Goal: Task Accomplishment & Management: Use online tool/utility

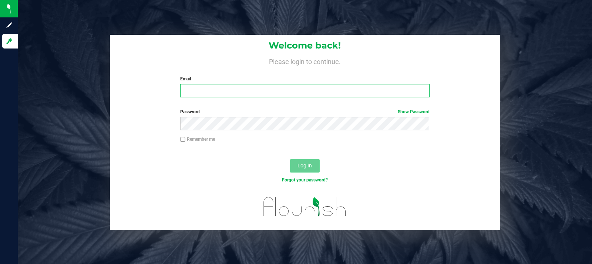
type input "[EMAIL_ADDRESS][PERSON_NAME][DOMAIN_NAME]"
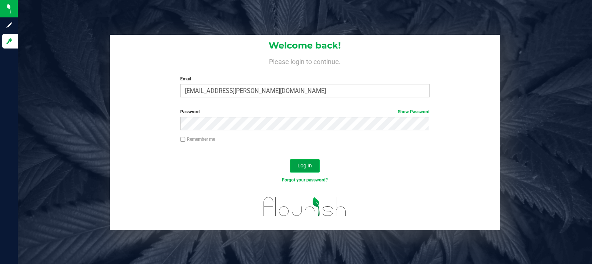
click at [304, 161] on button "Log In" at bounding box center [305, 165] width 30 height 13
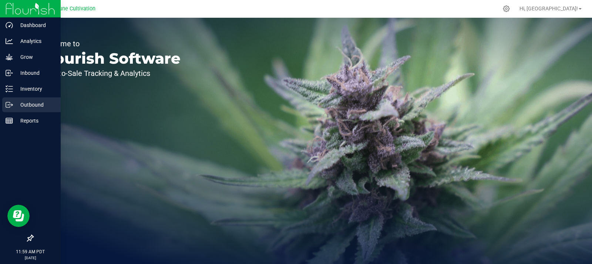
click at [33, 102] on p "Outbound" at bounding box center [35, 104] width 44 height 9
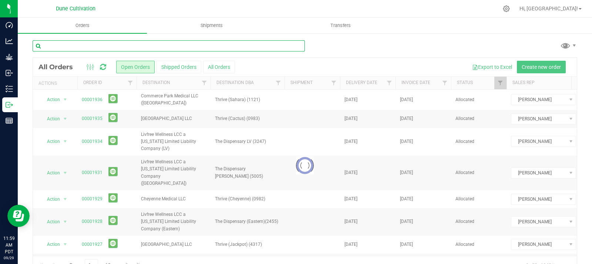
click at [113, 46] on input "text" at bounding box center [169, 45] width 273 height 11
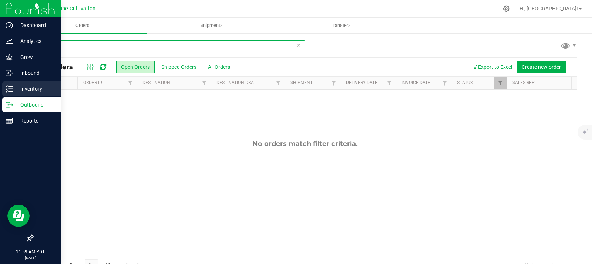
type input "16226"
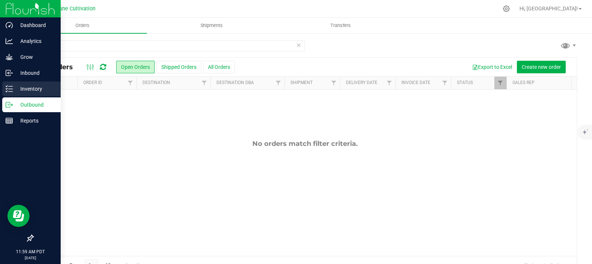
click at [24, 83] on div "Inventory" at bounding box center [31, 88] width 59 height 15
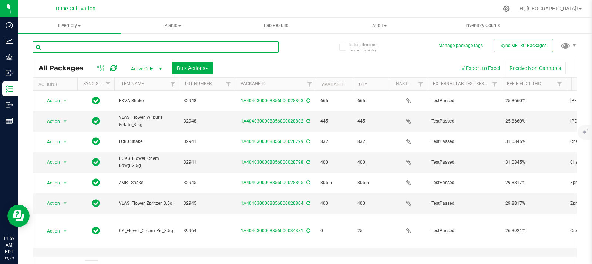
click at [122, 49] on input "text" at bounding box center [156, 46] width 246 height 11
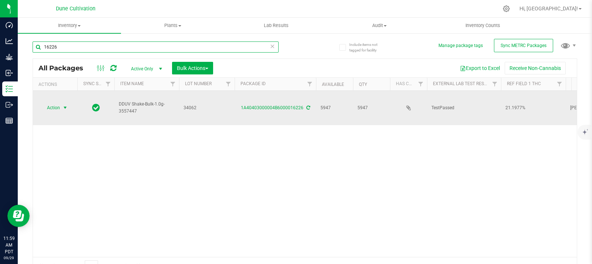
type input "16226"
click at [50, 104] on span "Action" at bounding box center [50, 108] width 20 height 10
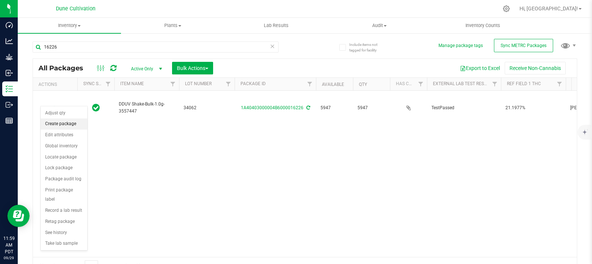
click at [59, 123] on li "Create package" at bounding box center [64, 123] width 47 height 11
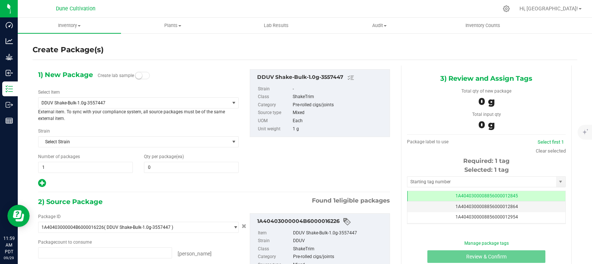
type input "0 ea"
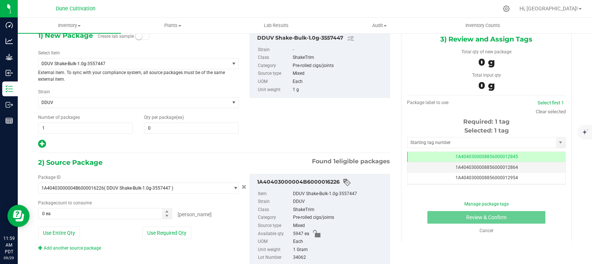
scroll to position [62, 0]
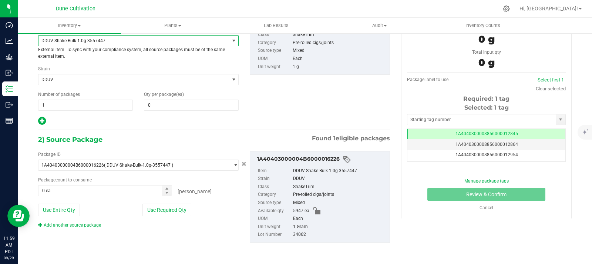
click at [158, 44] on span "DDUV Shake-Bulk-1.0g-3557447" at bounding box center [134, 41] width 191 height 10
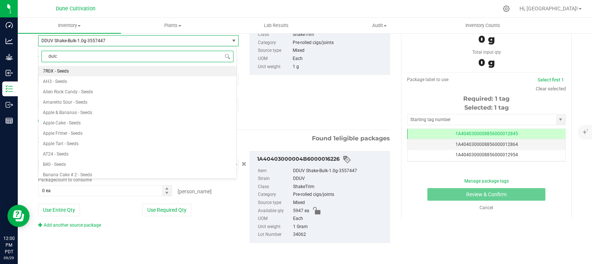
type input "dulce"
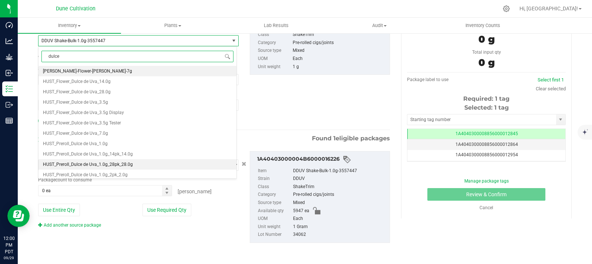
click at [119, 167] on span "HUST_Preroll_Dulce de Uva_1.0g_28pk_28.0g" at bounding box center [88, 164] width 90 height 5
type input "0"
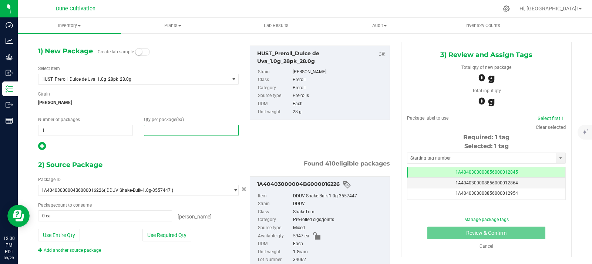
click at [163, 132] on span at bounding box center [191, 130] width 95 height 11
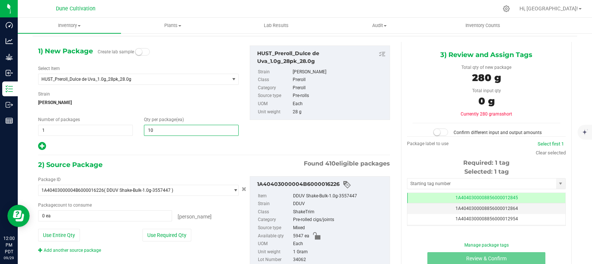
type input "100"
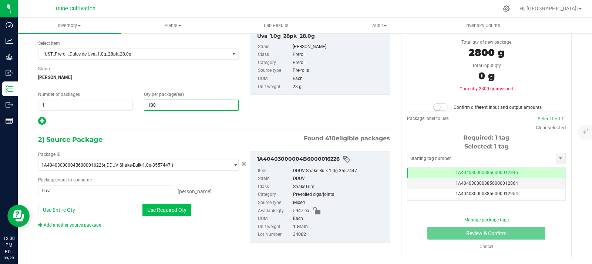
type input "100"
click at [172, 211] on button "Use Required Qty" at bounding box center [167, 210] width 49 height 13
type input "2800 ea"
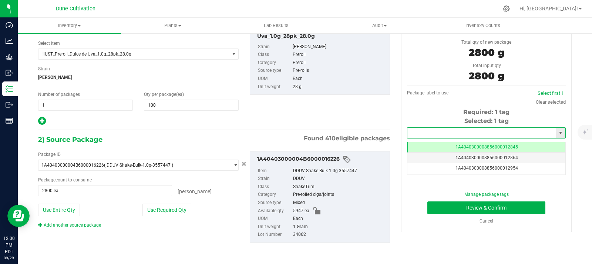
click at [462, 136] on input "text" at bounding box center [482, 133] width 149 height 10
click at [462, 133] on input "text" at bounding box center [482, 133] width 149 height 10
click at [458, 146] on li "1A4040300008856000029282" at bounding box center [482, 145] width 156 height 11
type input "1A4040300008856000029282"
click at [441, 211] on button "Review & Confirm" at bounding box center [487, 207] width 118 height 13
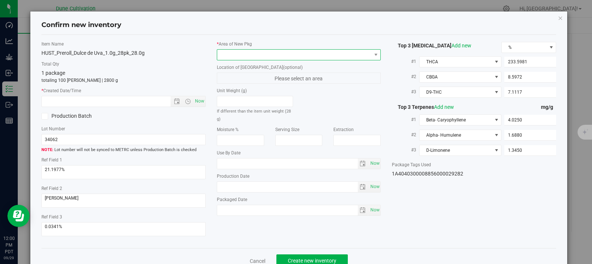
click at [276, 56] on span at bounding box center [294, 55] width 154 height 10
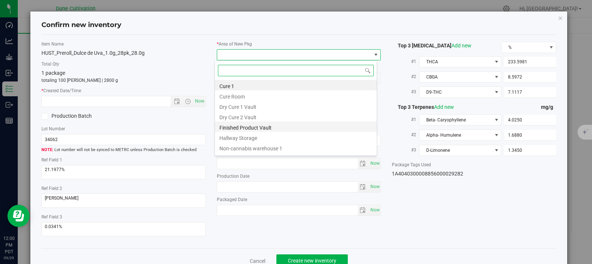
click at [258, 127] on li "Finished Product Vault" at bounding box center [296, 126] width 162 height 10
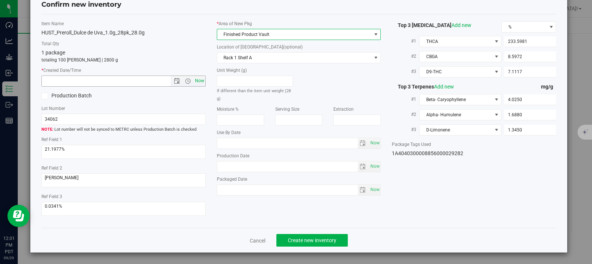
click at [197, 84] on span "Now" at bounding box center [199, 81] width 13 height 11
type input "[DATE] 12:01 PM"
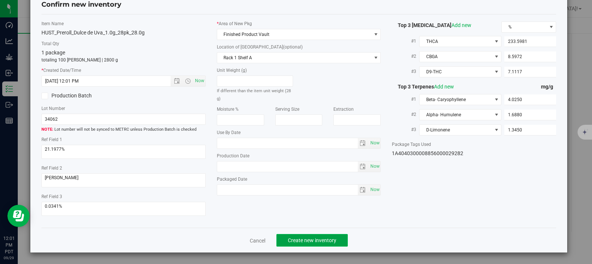
click at [293, 238] on span "Create new inventory" at bounding box center [312, 240] width 49 height 6
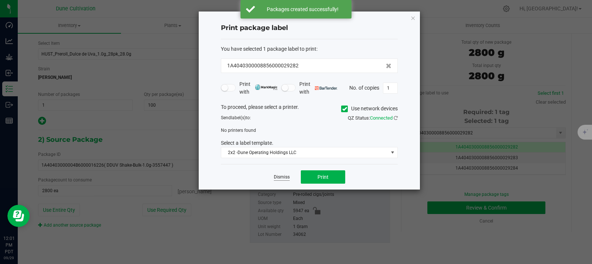
click at [285, 175] on link "Dismiss" at bounding box center [282, 177] width 16 height 6
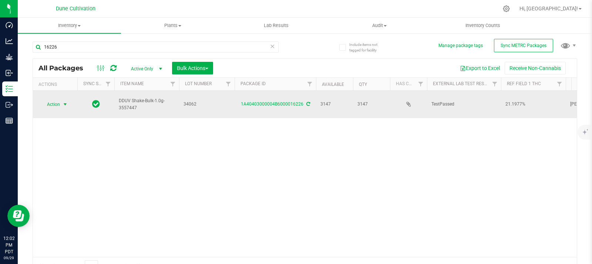
click at [53, 101] on span "Action" at bounding box center [50, 104] width 20 height 10
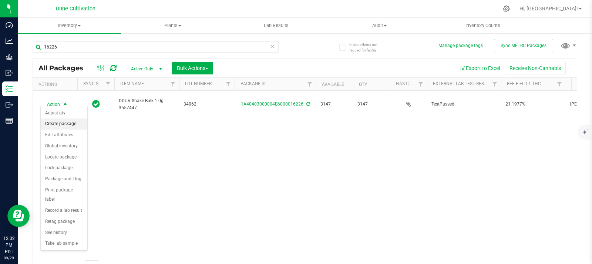
click at [50, 121] on li "Create package" at bounding box center [64, 123] width 47 height 11
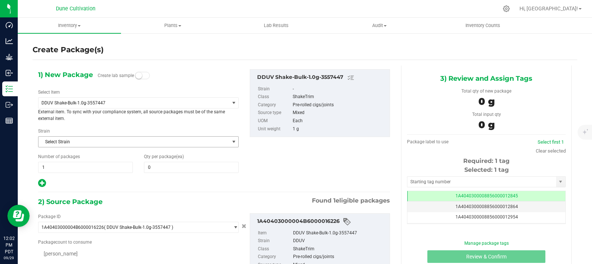
type input "0"
click at [165, 108] on span "DDUV Shake-Bulk-1.0g-3557447" at bounding box center [134, 103] width 191 height 10
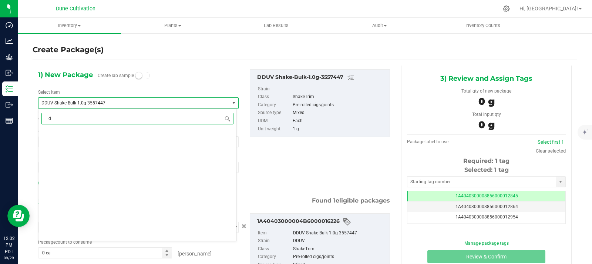
scroll to position [0, 0]
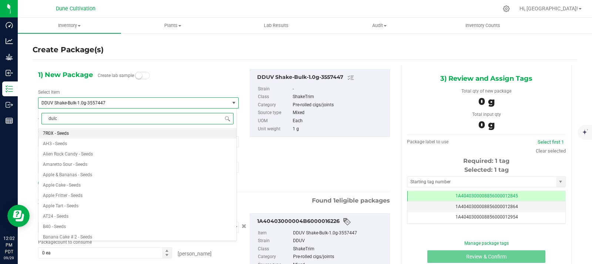
type input "dulce"
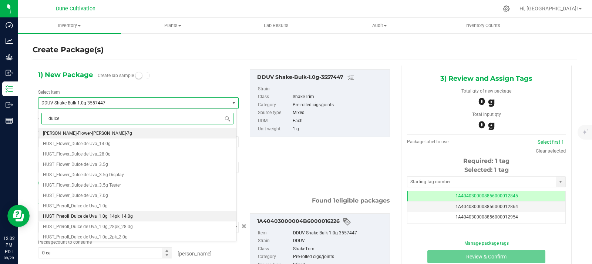
click at [121, 219] on li "HUST_Preroll_Dulce de Uva_1.0g_14pk_14.0g" at bounding box center [138, 216] width 198 height 10
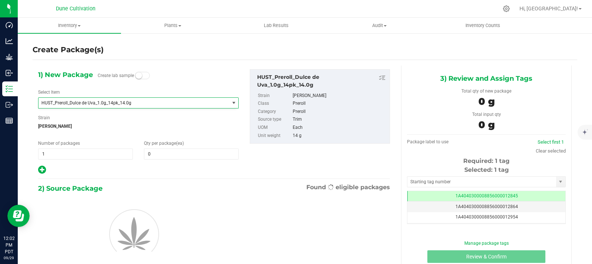
type input "0"
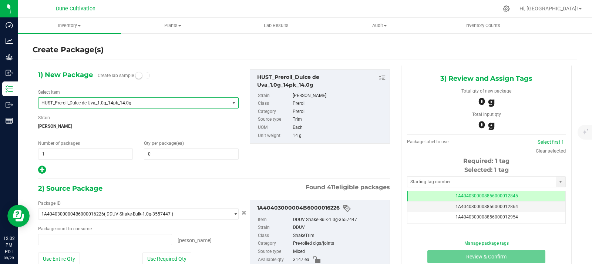
type input "0 ea"
click at [176, 156] on span at bounding box center [191, 153] width 95 height 11
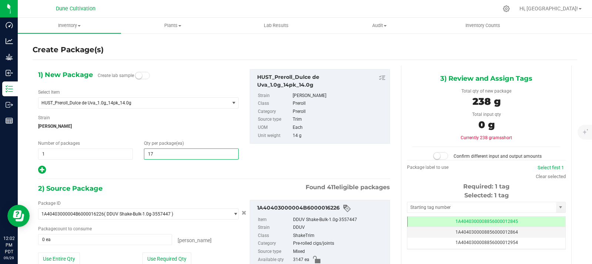
type input "175"
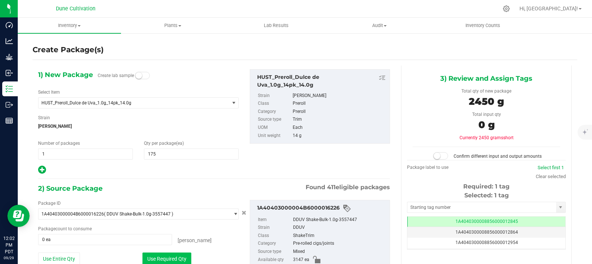
click at [170, 259] on button "Use Required Qty" at bounding box center [167, 259] width 49 height 13
type input "2450 ea"
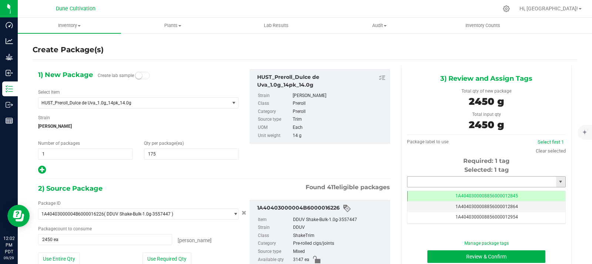
click at [443, 181] on input "text" at bounding box center [482, 182] width 149 height 10
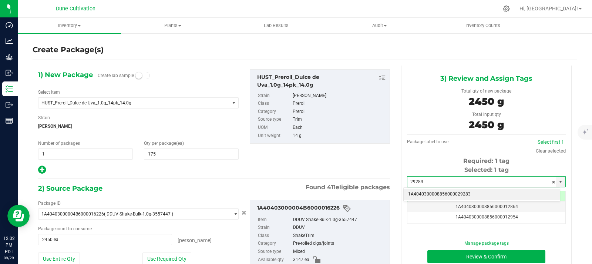
click at [450, 196] on li "1A4040300008856000029283" at bounding box center [482, 194] width 156 height 11
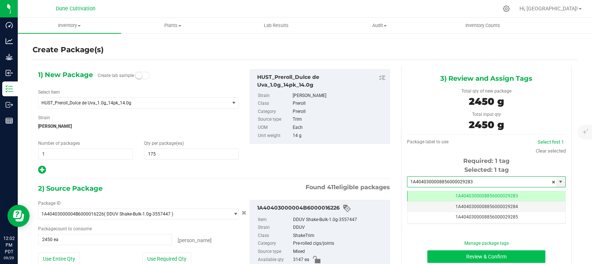
scroll to position [0, 0]
type input "1A4040300008856000029283"
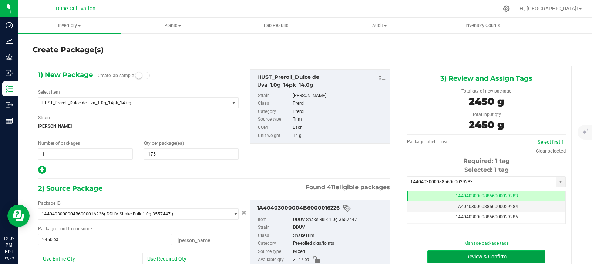
click at [448, 263] on button "Review & Confirm" at bounding box center [487, 256] width 118 height 13
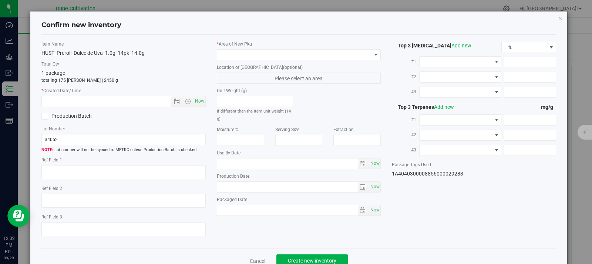
type textarea "21.1977%"
type textarea "[PERSON_NAME]"
type textarea "0.0341%"
type input "233.5981"
type input "8.5972"
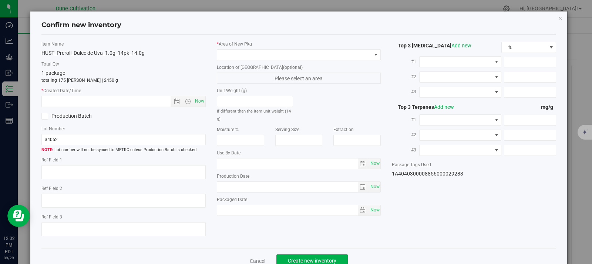
type input "7.1117"
type input "4.0250"
type input "1.6880"
type input "1.3450"
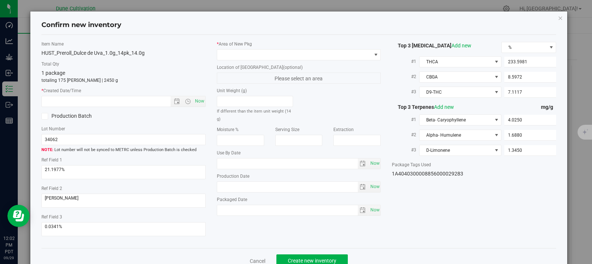
click at [297, 62] on div "* Area of [GEOGRAPHIC_DATA] Location of [GEOGRAPHIC_DATA] (optional) Please sel…" at bounding box center [299, 130] width 176 height 179
click at [297, 57] on span at bounding box center [294, 55] width 154 height 10
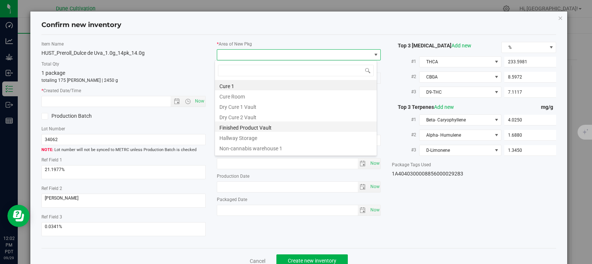
click at [262, 126] on li "Finished Product Vault" at bounding box center [296, 126] width 162 height 10
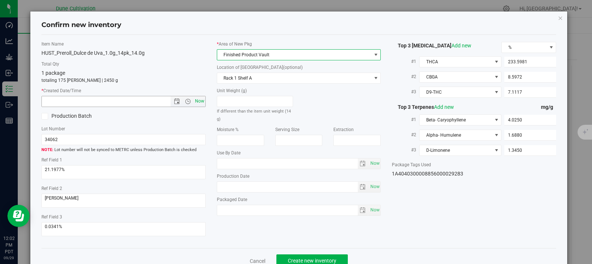
click at [202, 101] on span "Now" at bounding box center [199, 101] width 13 height 11
type input "[DATE] 12:02 PM"
click at [334, 260] on button "Create new inventory" at bounding box center [312, 260] width 71 height 13
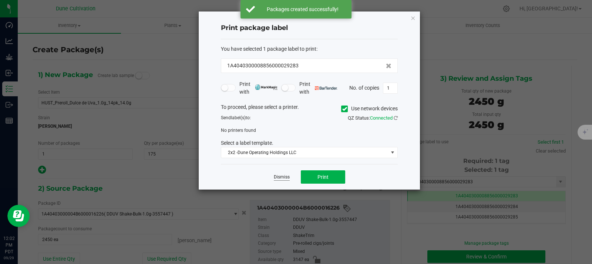
click at [284, 174] on link "Dismiss" at bounding box center [282, 177] width 16 height 6
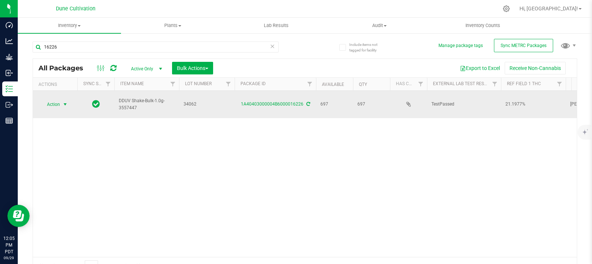
click at [48, 102] on span "Action" at bounding box center [50, 104] width 20 height 10
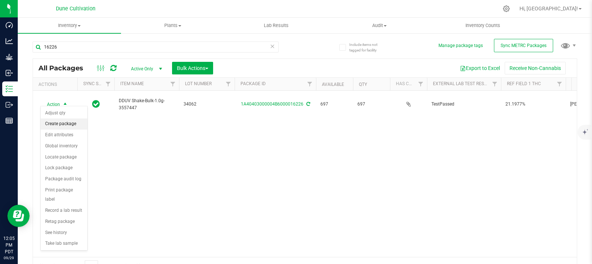
click at [66, 126] on li "Create package" at bounding box center [64, 123] width 47 height 11
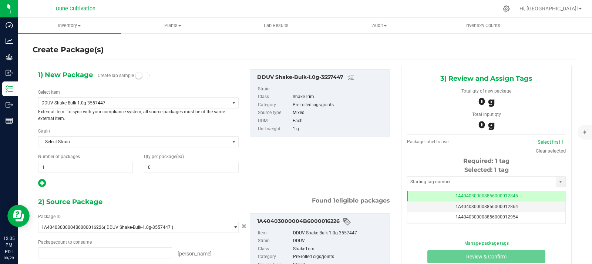
type input "0 ea"
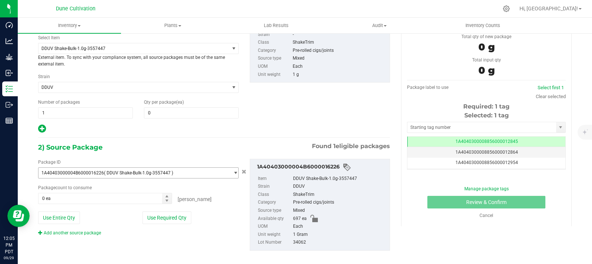
scroll to position [62, 0]
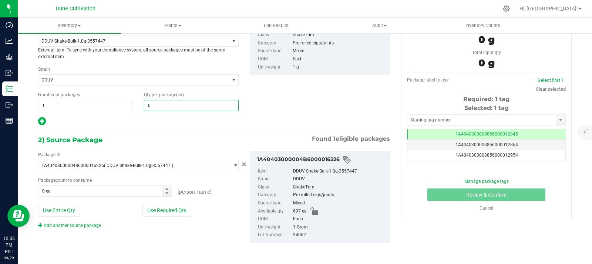
click at [179, 106] on span "0 0" at bounding box center [191, 105] width 95 height 11
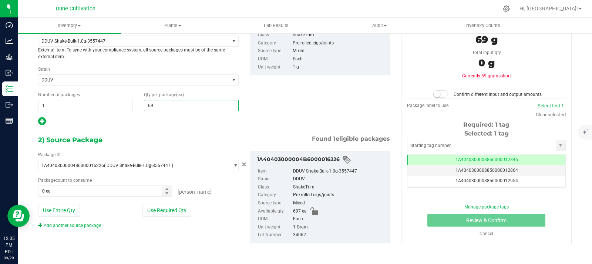
type input "697"
click at [164, 206] on button "Use Required Qty" at bounding box center [167, 210] width 49 height 13
type input "697 ea"
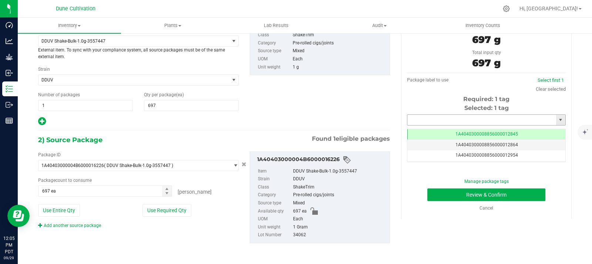
click at [432, 119] on input "text" at bounding box center [482, 120] width 149 height 10
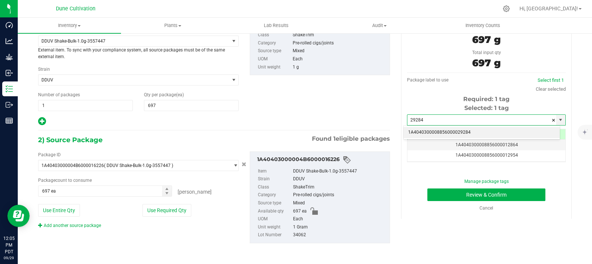
type input "29284"
click at [165, 48] on p "External item. To sync with your compliance system, all source packages must be…" at bounding box center [138, 53] width 201 height 13
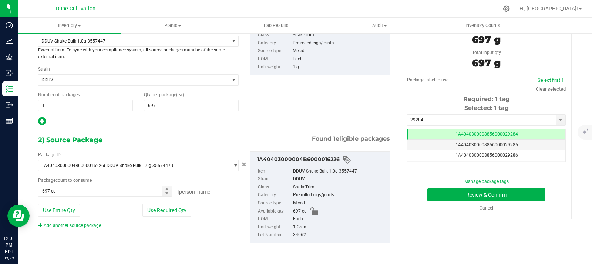
scroll to position [0, 0]
click at [167, 41] on span "DDUV Shake-Bulk-1.0g-3557447" at bounding box center [129, 41] width 177 height 5
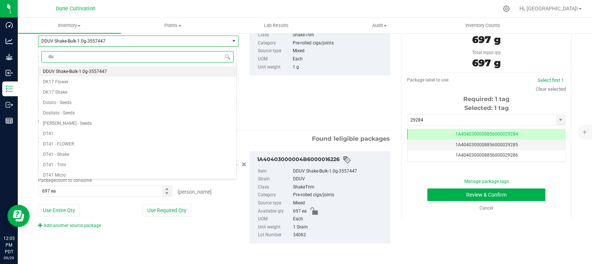
type input "dul"
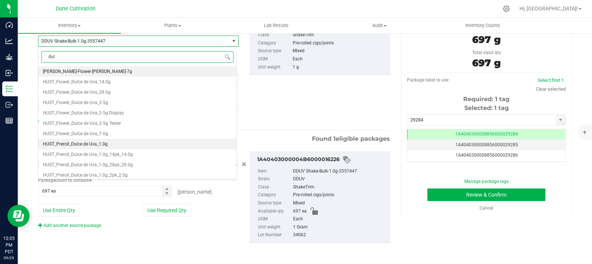
click at [115, 147] on li "HUST_Preroll_Dulce de Uva_1.0g" at bounding box center [138, 144] width 198 height 10
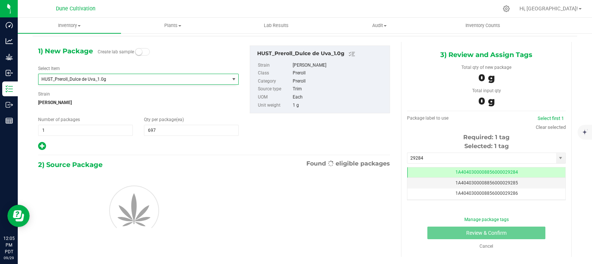
type input "0"
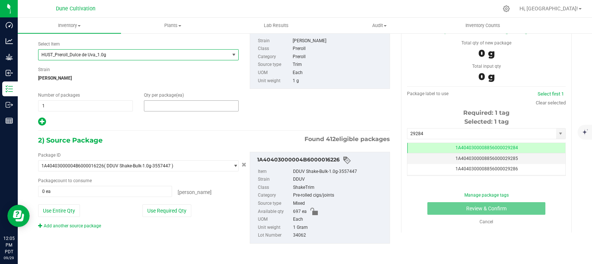
click at [175, 107] on span at bounding box center [191, 105] width 95 height 11
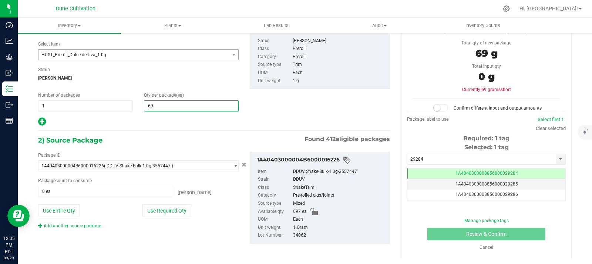
type input "697"
click at [175, 216] on button "Use Required Qty" at bounding box center [167, 210] width 49 height 13
type input "697 ea"
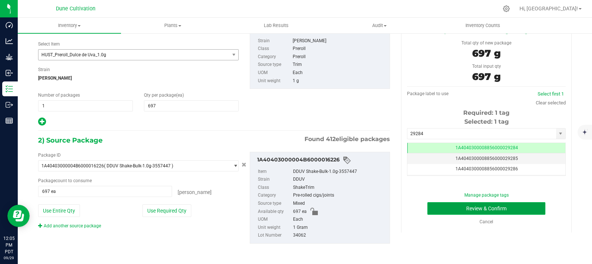
click at [510, 206] on button "Review & Confirm" at bounding box center [487, 208] width 118 height 13
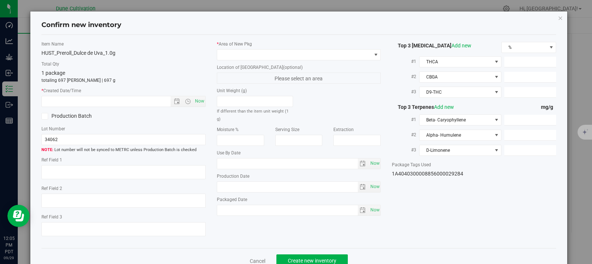
type textarea "21.1977%"
type textarea "[PERSON_NAME]"
type textarea "0.0341%"
type input "233.5981"
type input "8.5972"
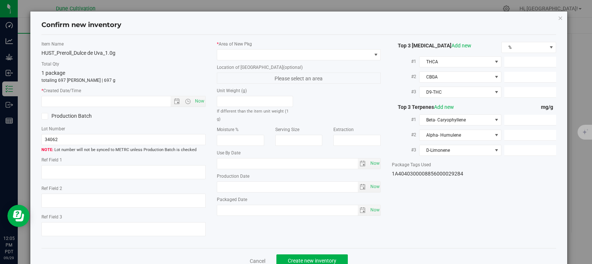
type input "7.1117"
type input "4.0250"
type input "1.6880"
type input "1.3450"
click at [293, 58] on span at bounding box center [294, 55] width 154 height 10
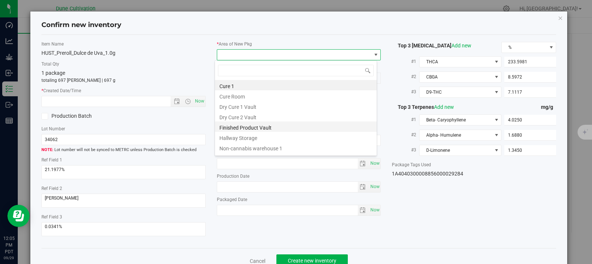
click at [266, 124] on li "Finished Product Vault" at bounding box center [296, 126] width 162 height 10
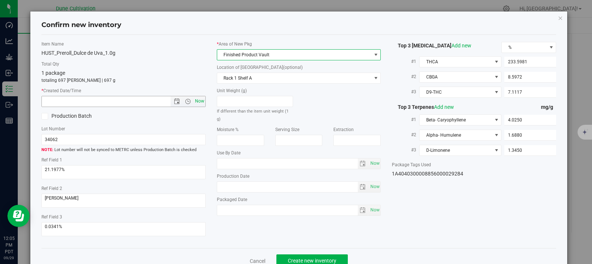
click at [195, 97] on span "Now" at bounding box center [199, 101] width 13 height 11
type input "[DATE] 12:05 PM"
click at [334, 257] on button "Create new inventory" at bounding box center [312, 260] width 71 height 13
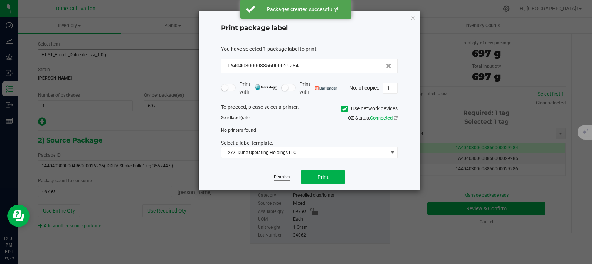
click at [282, 175] on link "Dismiss" at bounding box center [282, 177] width 16 height 6
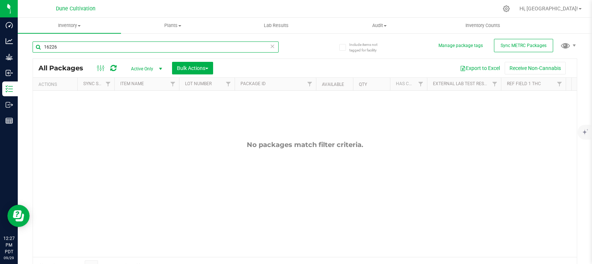
click at [153, 45] on input "16226" at bounding box center [156, 46] width 246 height 11
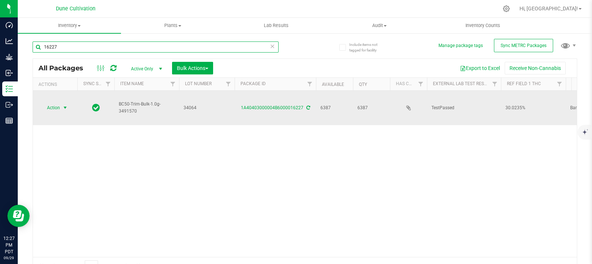
type input "16227"
click at [49, 103] on span "Action" at bounding box center [50, 108] width 20 height 10
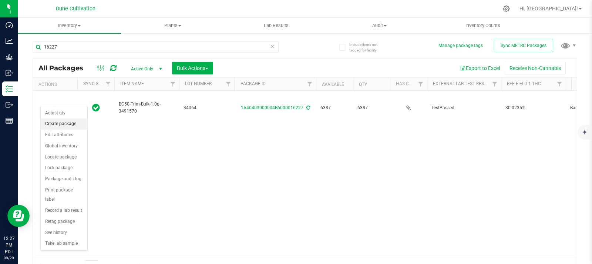
click at [60, 121] on li "Create package" at bounding box center [64, 123] width 47 height 11
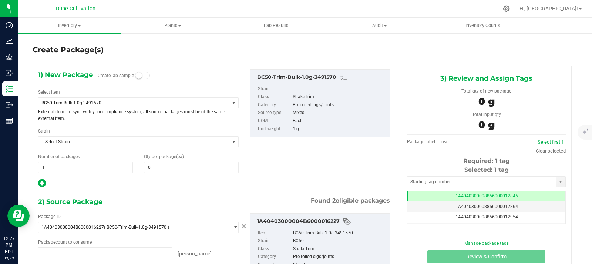
type input "0 ea"
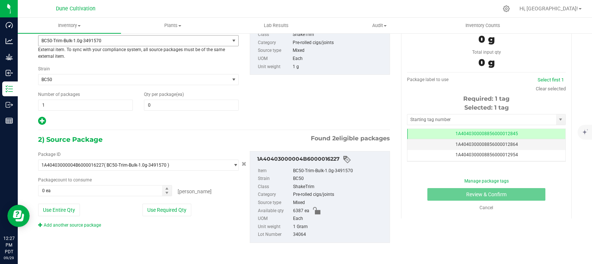
click at [96, 42] on span "BC50-Trim-Bulk-1.0g-3491570" at bounding box center [129, 40] width 177 height 5
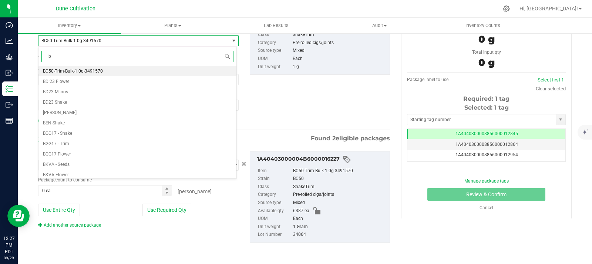
scroll to position [0, 0]
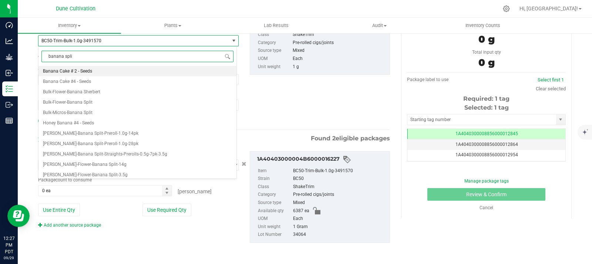
type input "banana split"
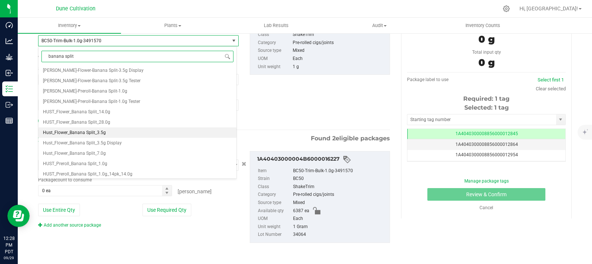
scroll to position [74, 0]
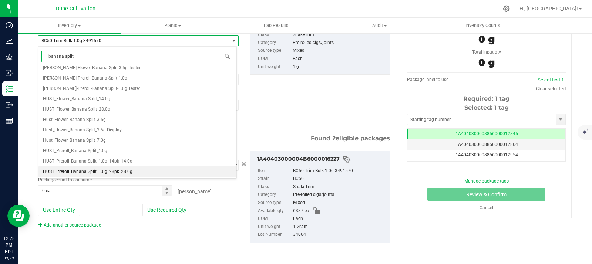
click at [129, 171] on span "HUST_Preroll_Banana Split_1.0g_28pk_28.0g" at bounding box center [88, 171] width 90 height 5
type input "0"
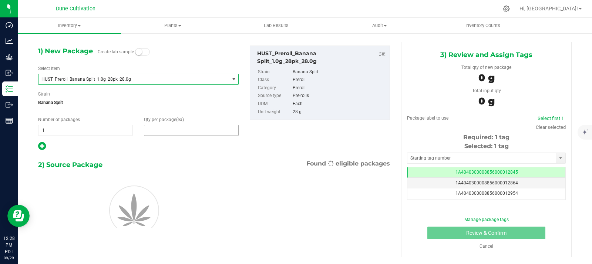
click at [173, 133] on span at bounding box center [191, 130] width 95 height 11
click at [0, 0] on input "text" at bounding box center [0, 0] width 0 height 0
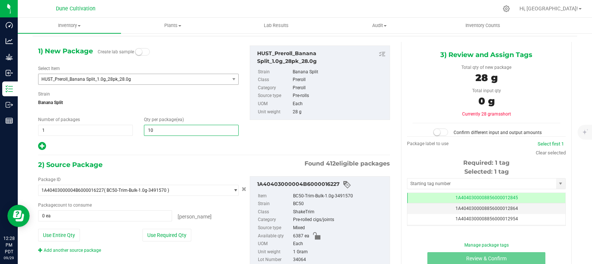
type input "100"
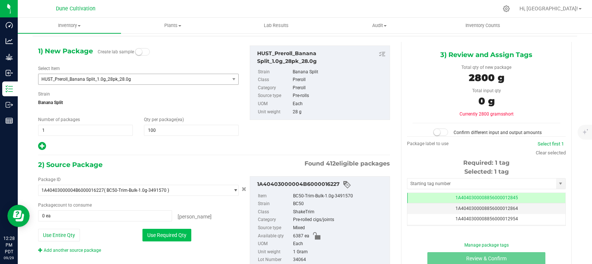
click at [158, 236] on button "Use Required Qty" at bounding box center [167, 235] width 49 height 13
type input "2800 ea"
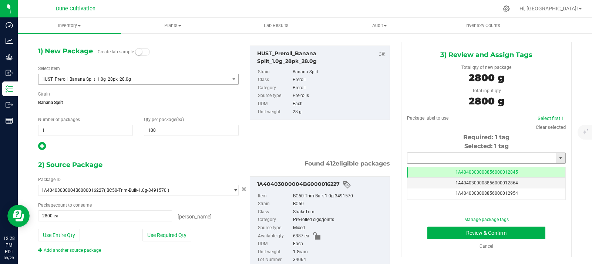
click at [445, 157] on input "text" at bounding box center [482, 158] width 149 height 10
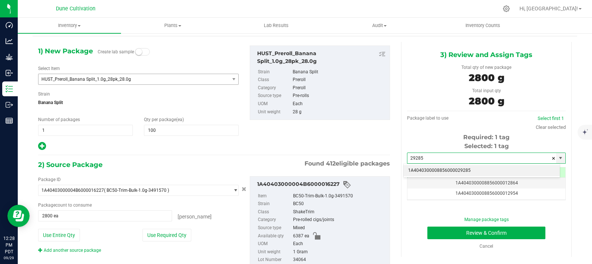
click at [425, 170] on li "1A4040300008856000029285" at bounding box center [482, 170] width 156 height 11
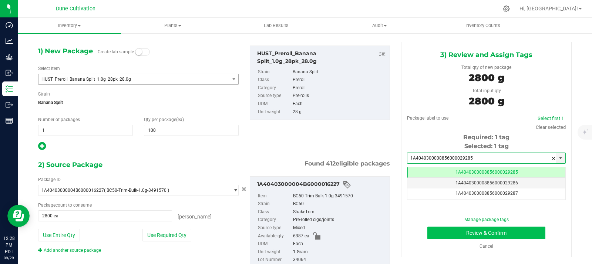
type input "1A4040300008856000029285"
click at [454, 234] on button "Review & Confirm" at bounding box center [487, 233] width 118 height 13
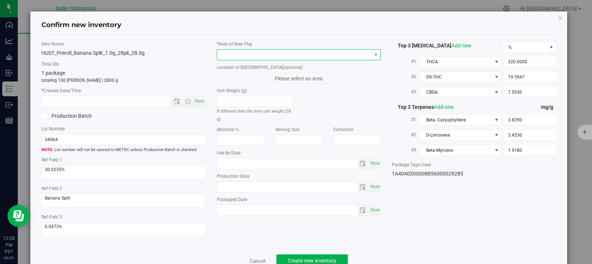
click at [328, 51] on span at bounding box center [294, 55] width 154 height 10
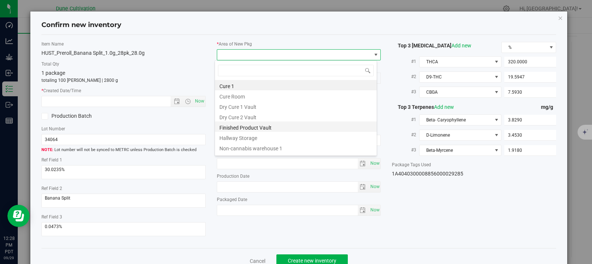
click at [248, 127] on li "Finished Product Vault" at bounding box center [296, 126] width 162 height 10
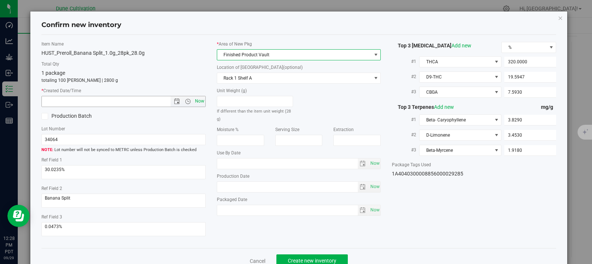
click at [198, 100] on span "Now" at bounding box center [199, 101] width 13 height 11
type input "[DATE] 12:28 PM"
click at [314, 256] on button "Create new inventory" at bounding box center [312, 260] width 71 height 13
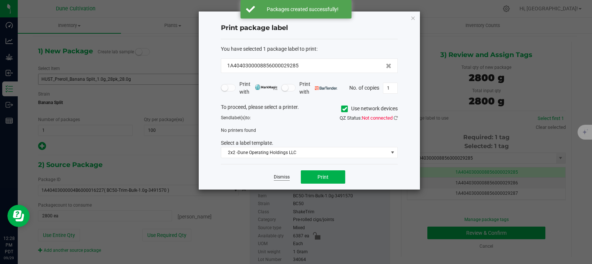
click at [281, 177] on link "Dismiss" at bounding box center [282, 177] width 16 height 6
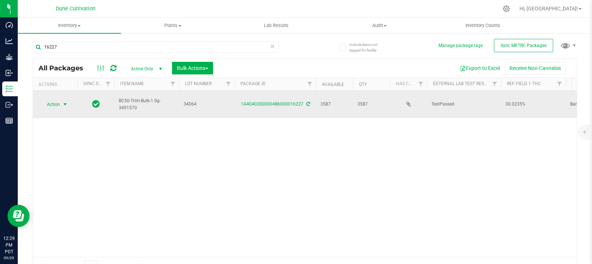
click at [53, 100] on span "Action" at bounding box center [50, 104] width 20 height 10
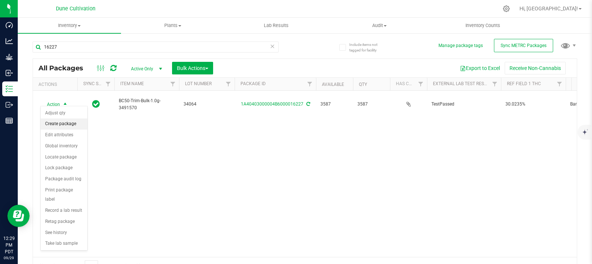
click at [59, 125] on li "Create package" at bounding box center [64, 123] width 47 height 11
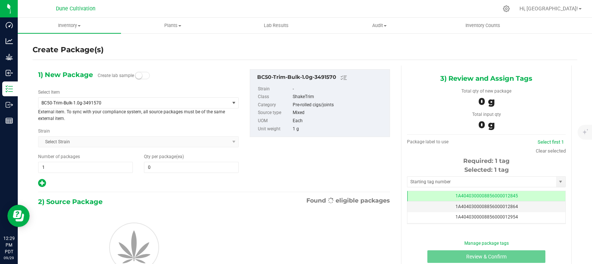
type input "0"
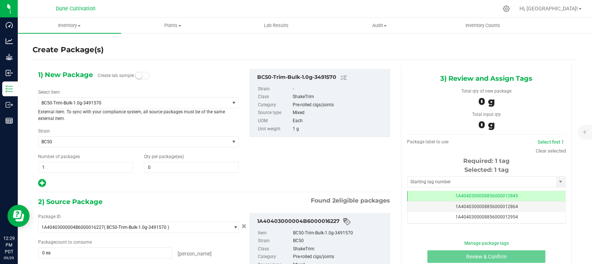
scroll to position [0, 0]
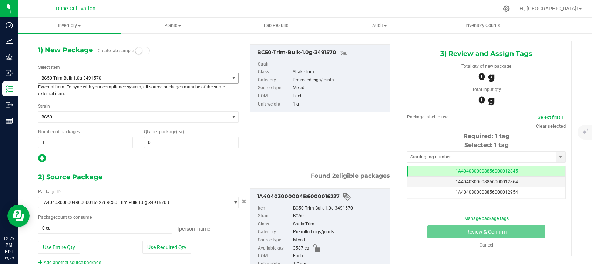
click at [135, 77] on span "BC50-Trim-Bulk-1.0g-3491570" at bounding box center [129, 78] width 177 height 5
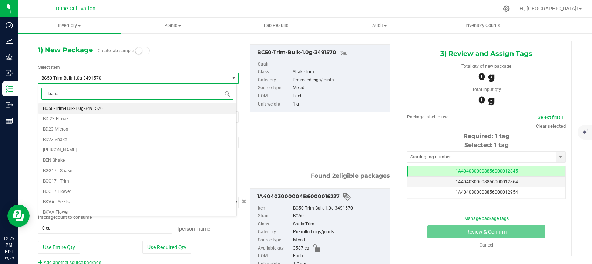
scroll to position [0, 0]
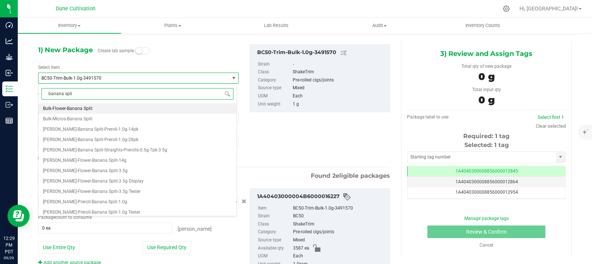
type input "banana split"
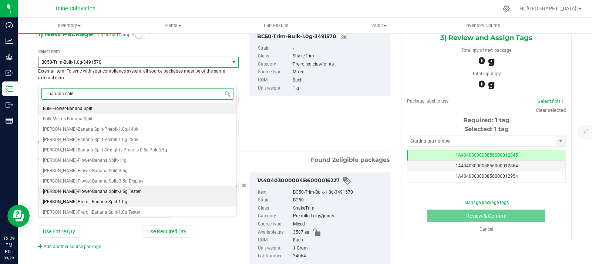
scroll to position [62, 0]
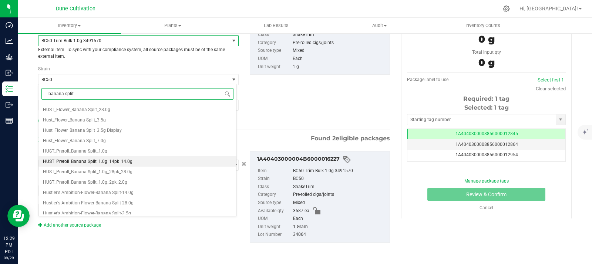
click at [127, 164] on span "HUST_Preroll_Banana Split_1.0g_14pk_14.0g" at bounding box center [88, 161] width 90 height 5
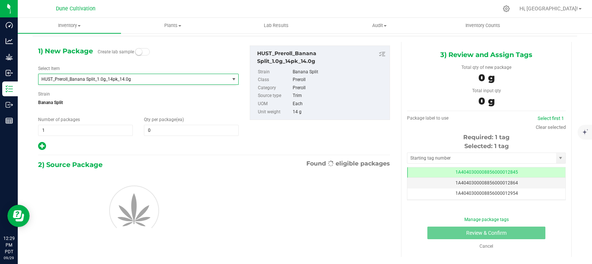
type input "0"
click at [170, 130] on input "0" at bounding box center [191, 130] width 94 height 10
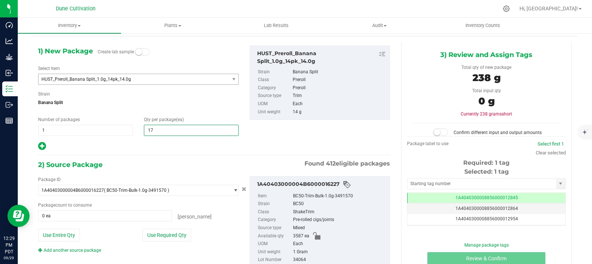
type input "175"
click at [166, 235] on button "Use Required Qty" at bounding box center [167, 235] width 49 height 13
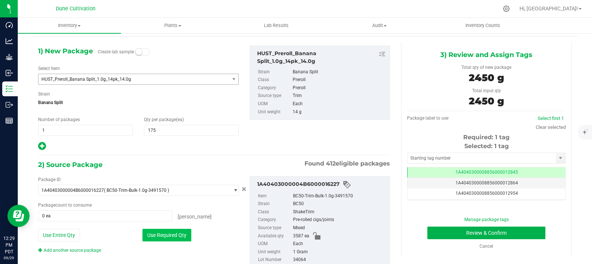
type input "2450 ea"
click at [448, 158] on input "text" at bounding box center [482, 158] width 149 height 10
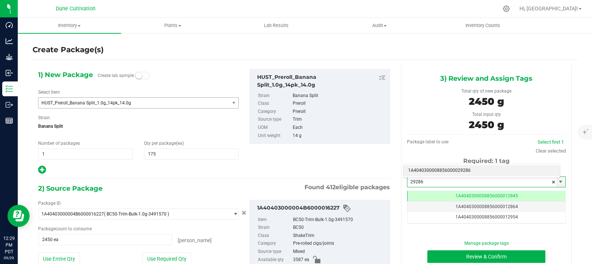
click at [440, 170] on li "1A4040300008856000029286" at bounding box center [482, 170] width 156 height 11
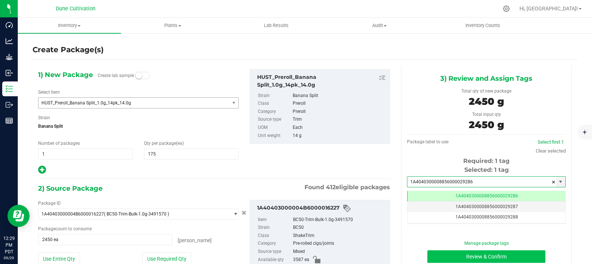
type input "1A4040300008856000029286"
click at [437, 254] on button "Review & Confirm" at bounding box center [487, 256] width 118 height 13
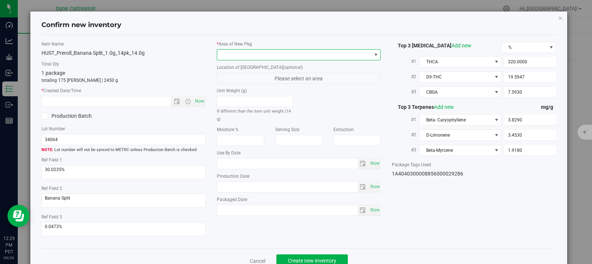
click at [319, 59] on span at bounding box center [294, 55] width 154 height 10
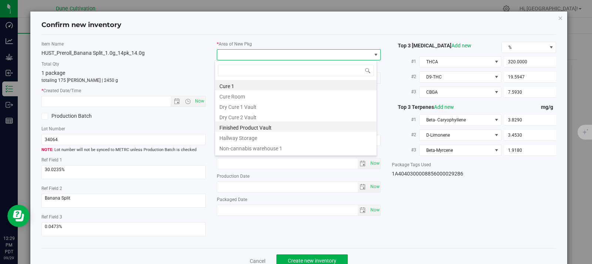
click at [283, 129] on li "Finished Product Vault" at bounding box center [296, 126] width 162 height 10
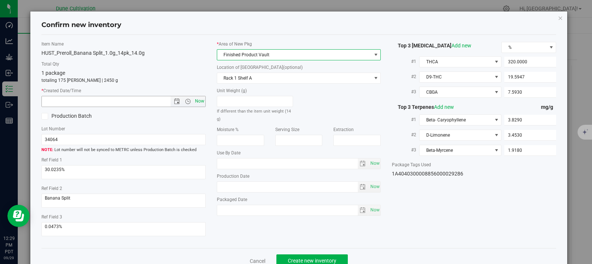
click at [200, 103] on span "Now" at bounding box center [199, 101] width 13 height 11
type input "[DATE] 12:29 PM"
click at [298, 258] on span "Create new inventory" at bounding box center [312, 261] width 49 height 6
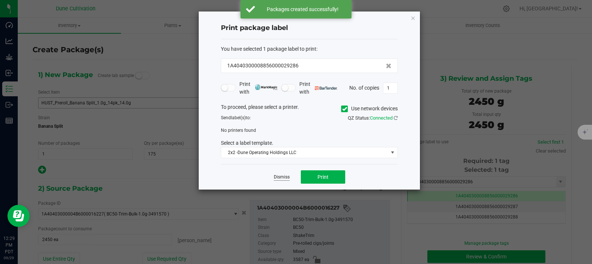
click at [288, 178] on link "Dismiss" at bounding box center [282, 177] width 16 height 6
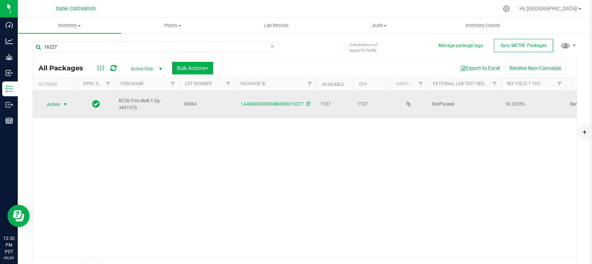
click at [51, 103] on span "Action" at bounding box center [50, 104] width 20 height 10
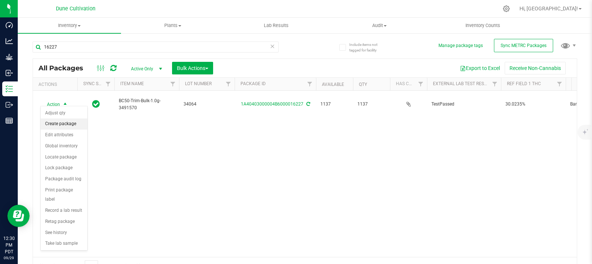
click at [54, 125] on li "Create package" at bounding box center [64, 123] width 47 height 11
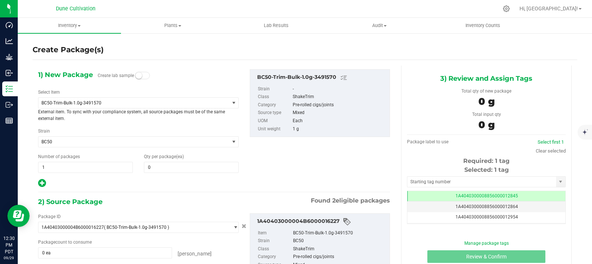
scroll to position [0, 0]
click at [140, 108] on p "External item. To sync with your compliance system, all source packages must be…" at bounding box center [138, 114] width 201 height 13
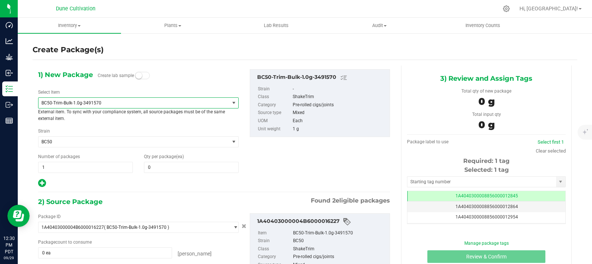
click at [141, 106] on span "BC50-Trim-Bulk-1.0g-3491570" at bounding box center [134, 103] width 191 height 10
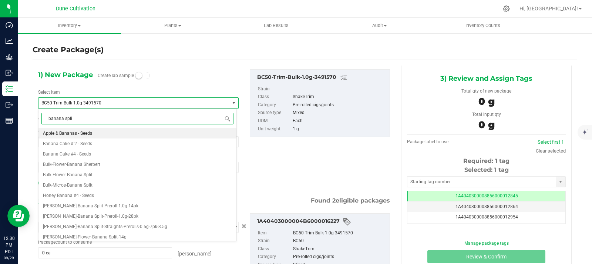
type input "banana split"
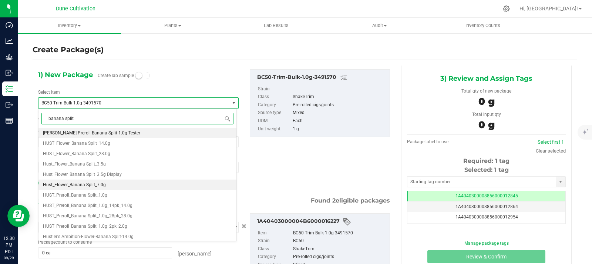
scroll to position [111, 0]
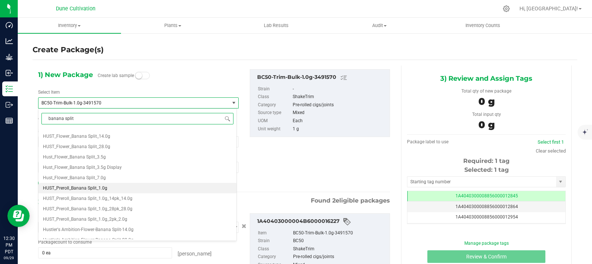
click at [103, 187] on span "HUST_Preroll_Banana Split_1.0g" at bounding box center [75, 188] width 64 height 5
click at [103, 187] on div "Bulk-Flower-Banana Split Bulk-Micros-Banana Split [PERSON_NAME]-Banana Split-Pr…" at bounding box center [138, 183] width 198 height 111
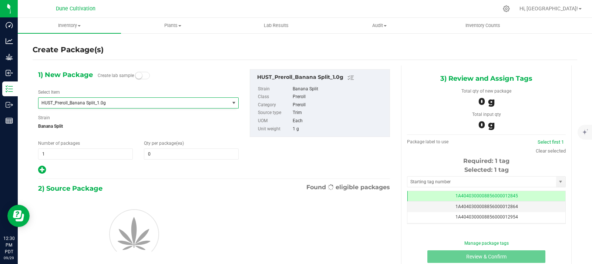
type input "0"
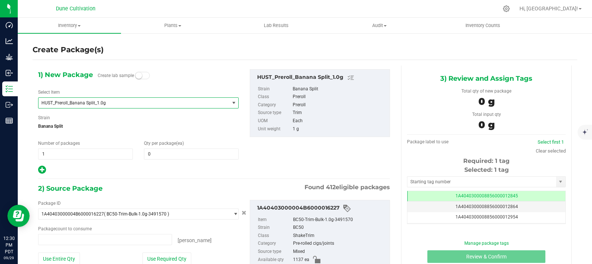
type input "0 ea"
click at [164, 152] on span at bounding box center [191, 153] width 95 height 11
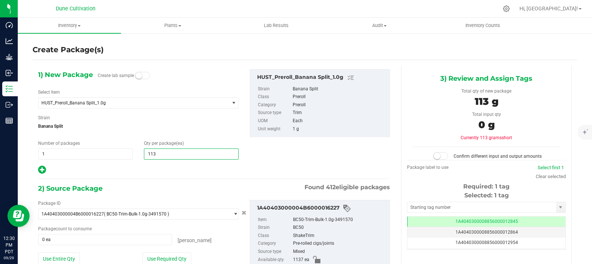
type input "1137"
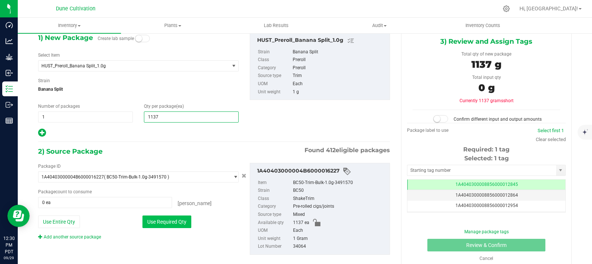
type input "1,137"
click at [173, 226] on button "Use Required Qty" at bounding box center [167, 222] width 49 height 13
type input "1137 ea"
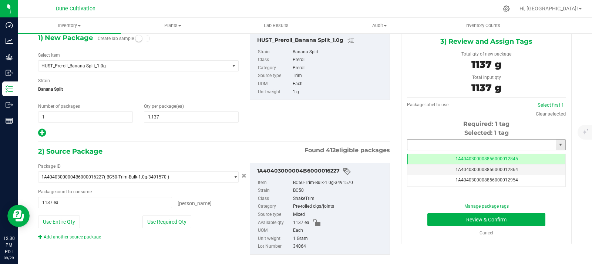
click at [448, 147] on input "text" at bounding box center [482, 145] width 149 height 10
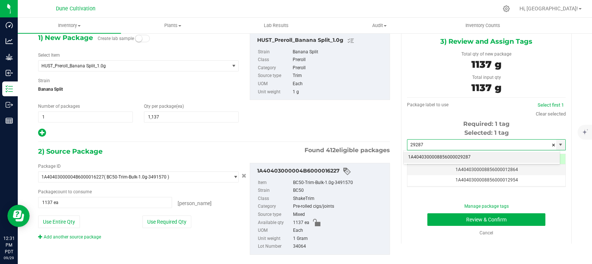
click at [455, 161] on li "1A4040300008856000029287" at bounding box center [482, 157] width 156 height 11
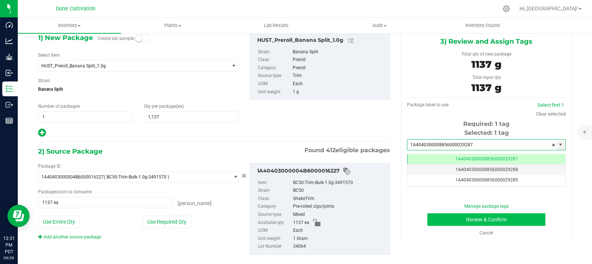
type input "1A4040300008856000029287"
click at [465, 218] on button "Review & Confirm" at bounding box center [487, 219] width 118 height 13
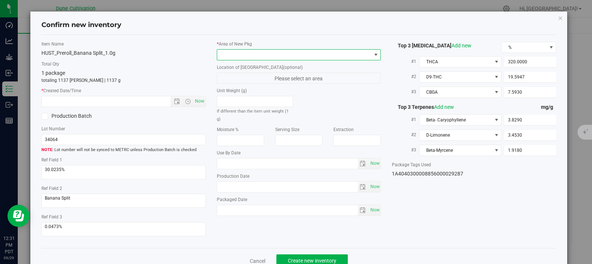
click at [325, 60] on span at bounding box center [294, 55] width 154 height 10
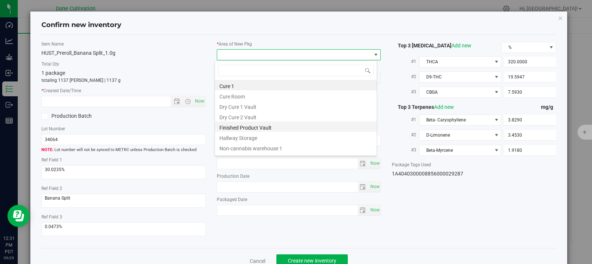
click at [273, 126] on li "Finished Product Vault" at bounding box center [296, 126] width 162 height 10
click at [273, 126] on div "Serving Size" at bounding box center [299, 136] width 59 height 20
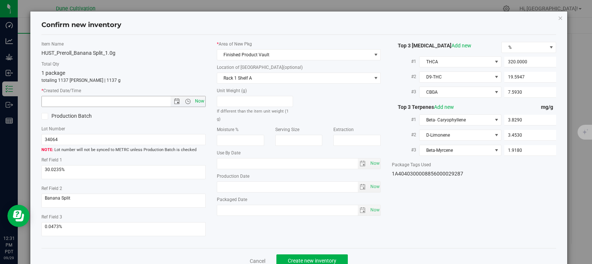
click at [200, 100] on span "Now" at bounding box center [199, 101] width 13 height 11
type input "[DATE] 12:31 PM"
click at [308, 261] on span "Create new inventory" at bounding box center [312, 261] width 49 height 6
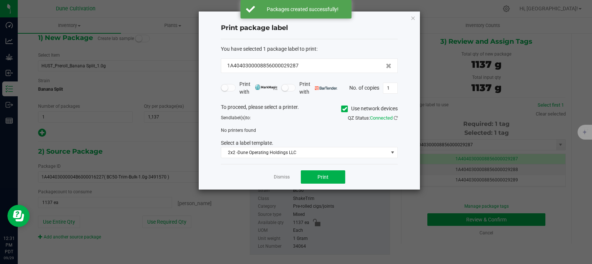
click at [283, 177] on link "Dismiss" at bounding box center [282, 177] width 16 height 6
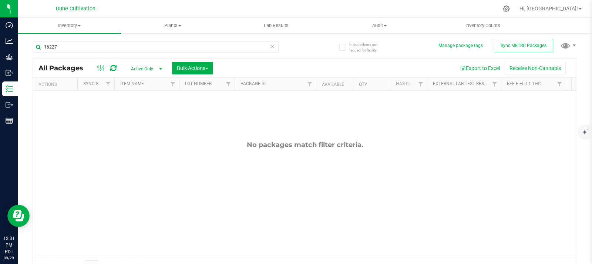
click at [271, 47] on icon at bounding box center [272, 45] width 5 height 9
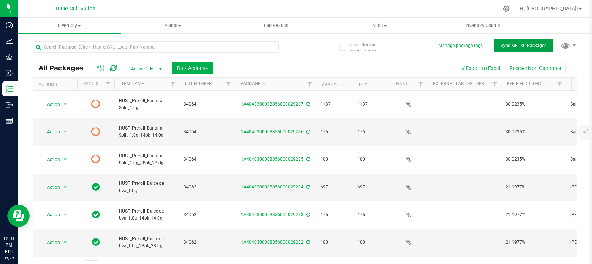
click at [520, 43] on span "Sync METRC Packages" at bounding box center [524, 45] width 46 height 5
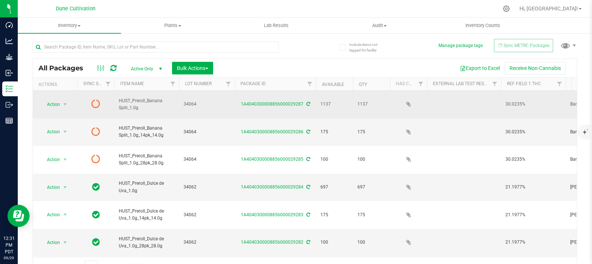
click at [96, 99] on icon at bounding box center [95, 103] width 9 height 9
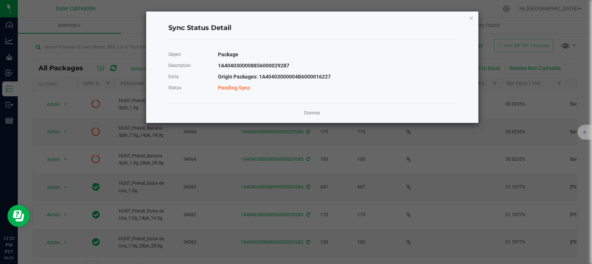
click at [317, 117] on app-cancel-button "Dismiss" at bounding box center [312, 113] width 16 height 8
click at [312, 113] on link "Dismiss" at bounding box center [312, 113] width 16 height 6
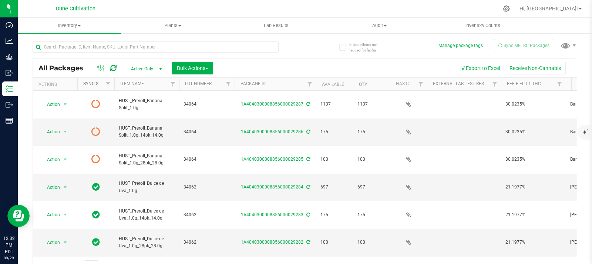
click at [96, 85] on link "Sync Status" at bounding box center [97, 83] width 29 height 5
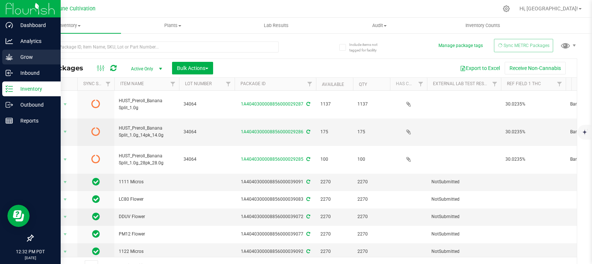
click at [13, 56] on p "Grow" at bounding box center [35, 57] width 44 height 9
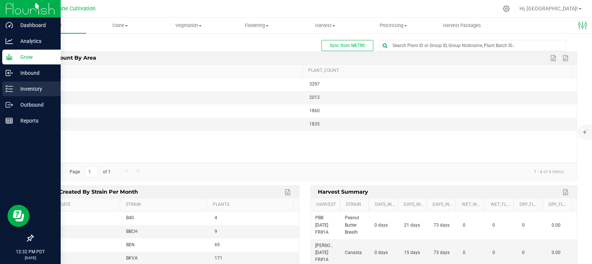
click at [31, 91] on p "Inventory" at bounding box center [35, 88] width 44 height 9
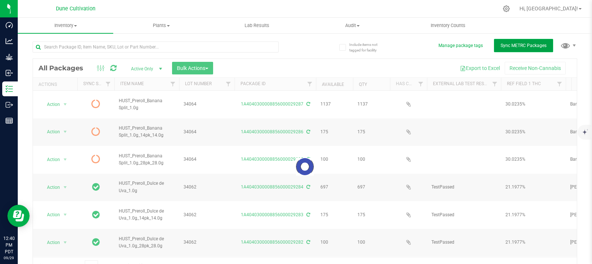
click at [524, 47] on span "Sync METRC Packages" at bounding box center [524, 45] width 46 height 5
